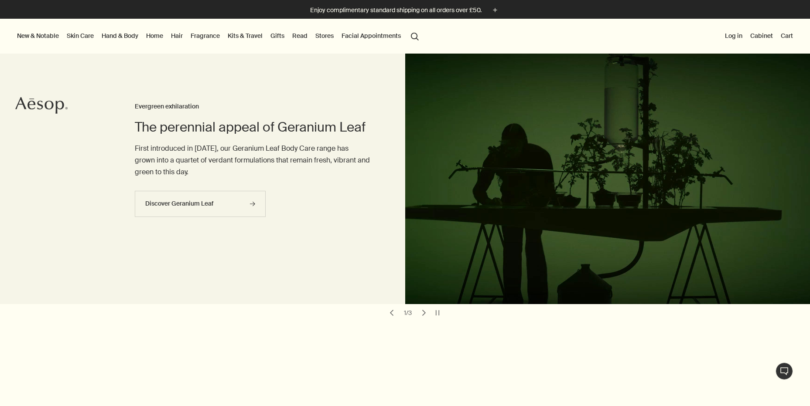
click at [86, 36] on link "Skin Care" at bounding box center [80, 35] width 31 height 11
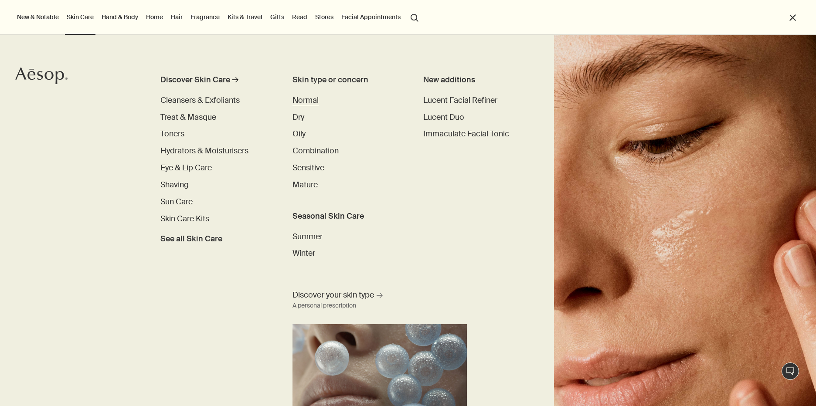
click at [307, 101] on span "Normal" at bounding box center [306, 100] width 26 height 10
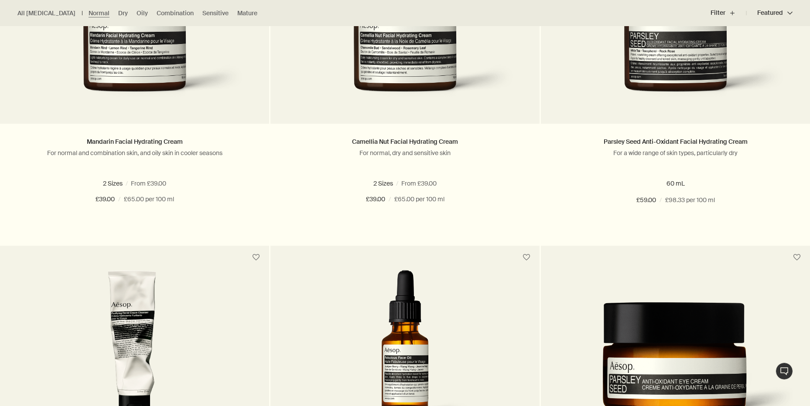
scroll to position [610, 0]
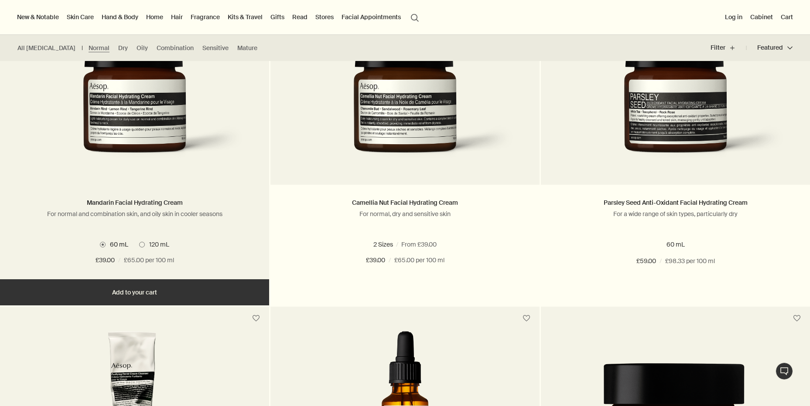
click at [135, 124] on img at bounding box center [134, 107] width 243 height 129
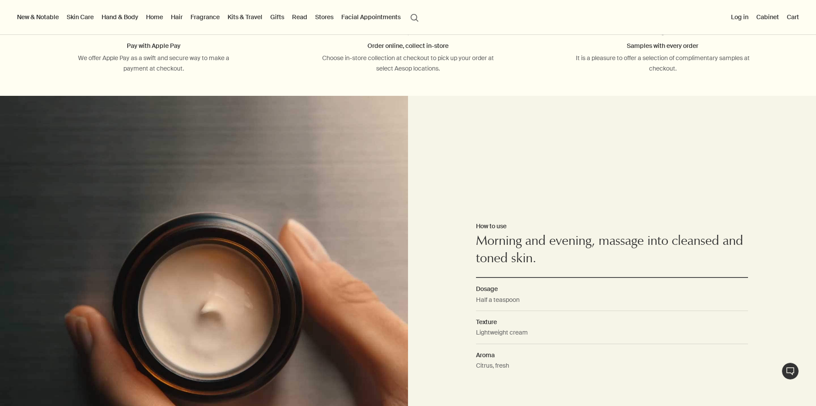
scroll to position [549, 0]
